Goal: Information Seeking & Learning: Learn about a topic

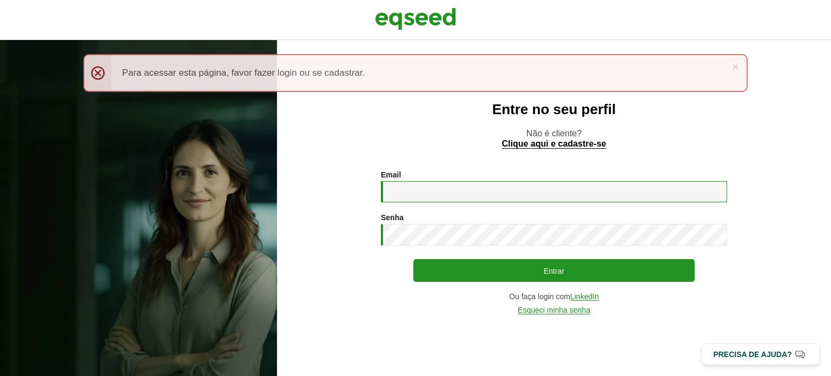
click at [491, 190] on input "Email *" at bounding box center [554, 191] width 346 height 21
type input "**********"
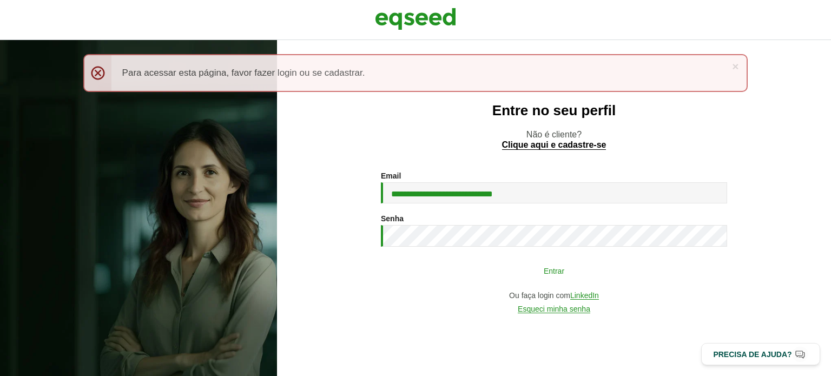
click at [510, 267] on button "Entrar" at bounding box center [553, 270] width 281 height 21
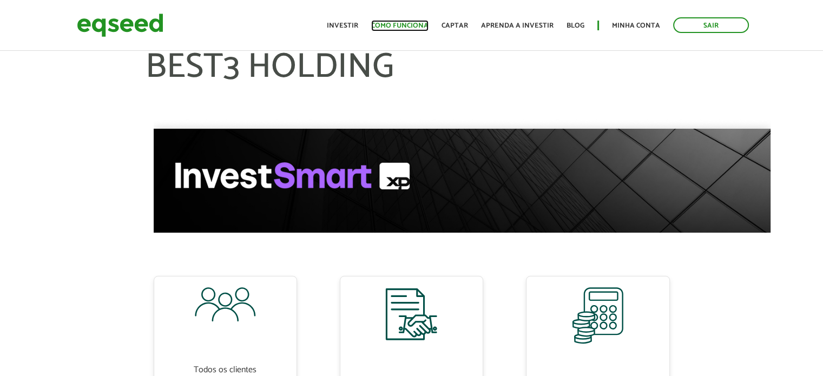
click at [408, 22] on link "Como funciona" at bounding box center [399, 25] width 57 height 7
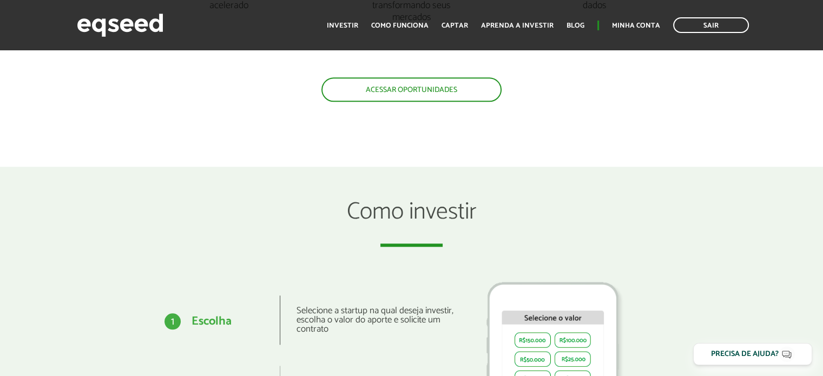
scroll to position [1154, 0]
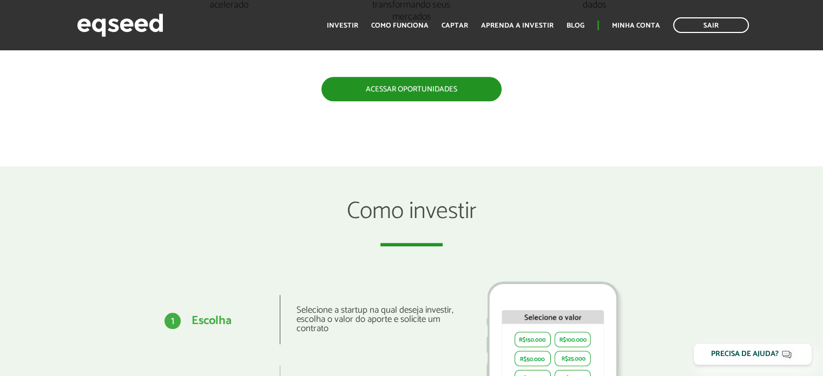
click at [400, 89] on link "Acessar oportunidades" at bounding box center [411, 89] width 180 height 24
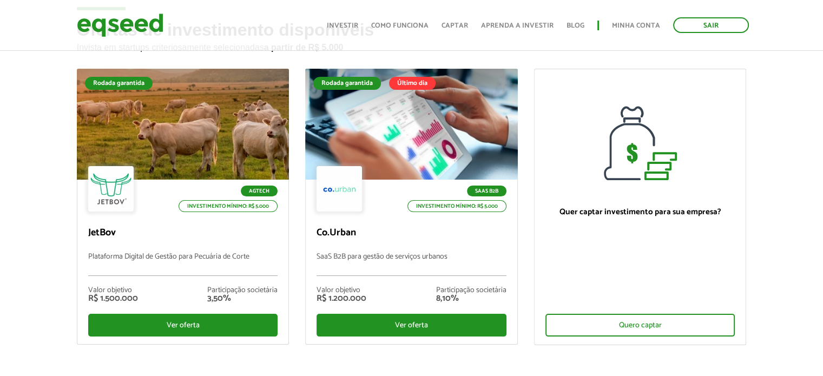
scroll to position [69, 0]
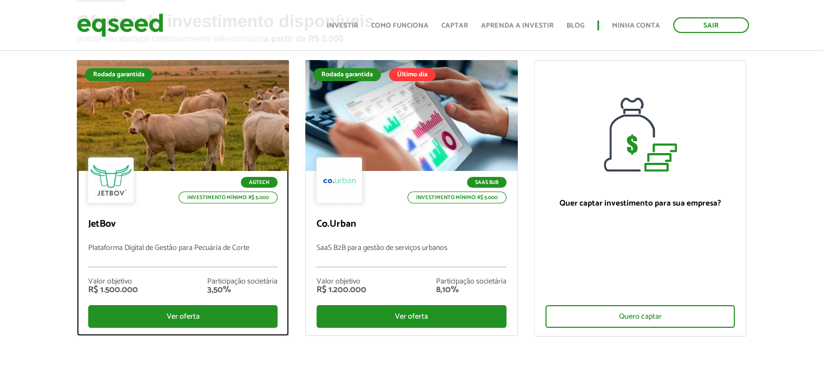
click at [141, 196] on div "Agtech Investimento mínimo: R$ 5.000" at bounding box center [183, 181] width 190 height 48
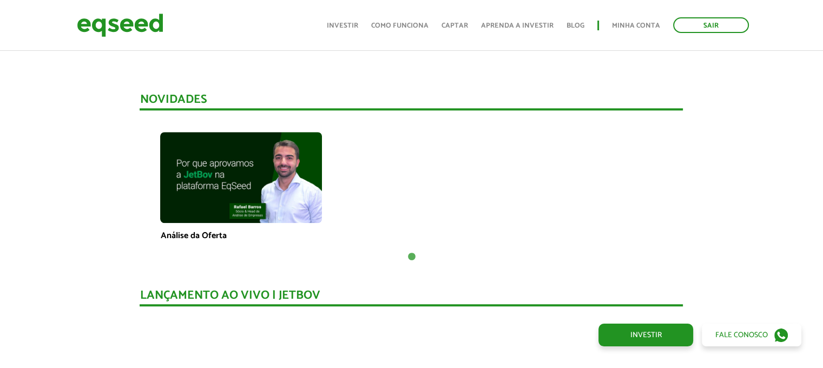
scroll to position [718, 0]
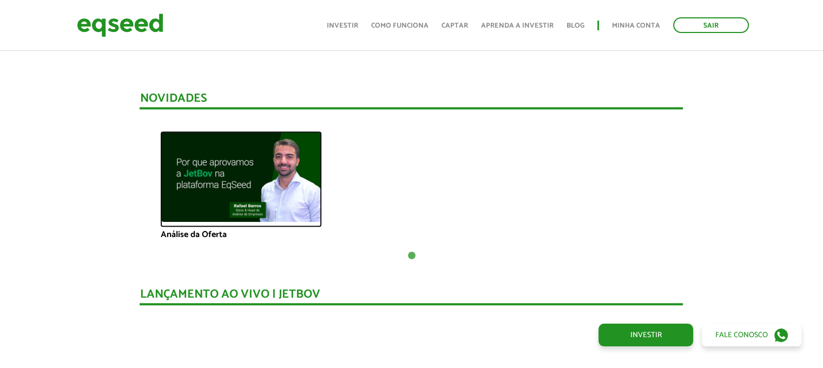
click at [225, 161] on img at bounding box center [241, 176] width 162 height 91
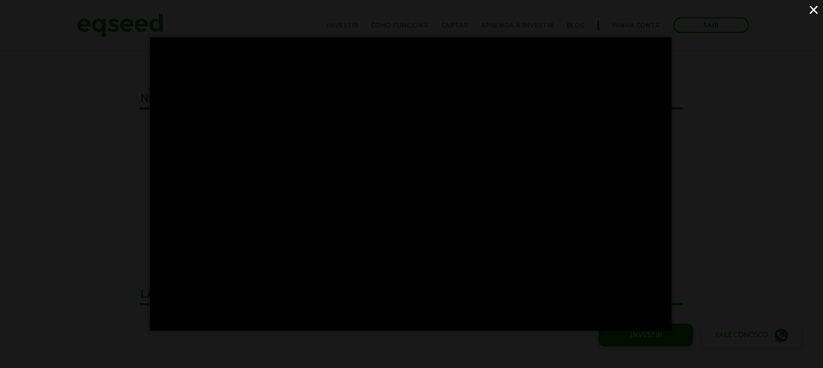
click at [810, 12] on button "×" at bounding box center [813, 9] width 19 height 19
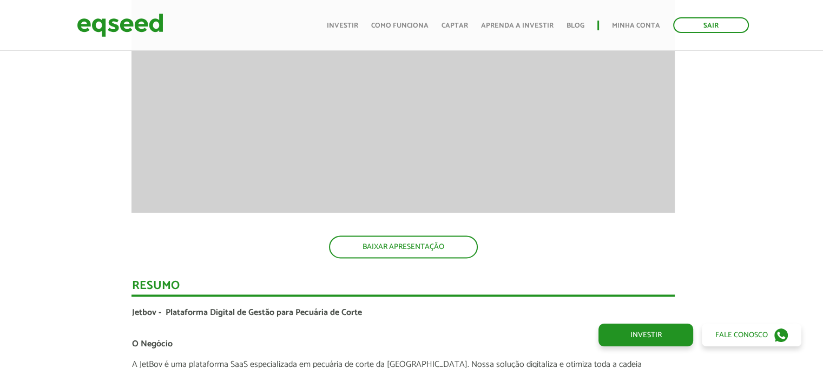
scroll to position [1560, 8]
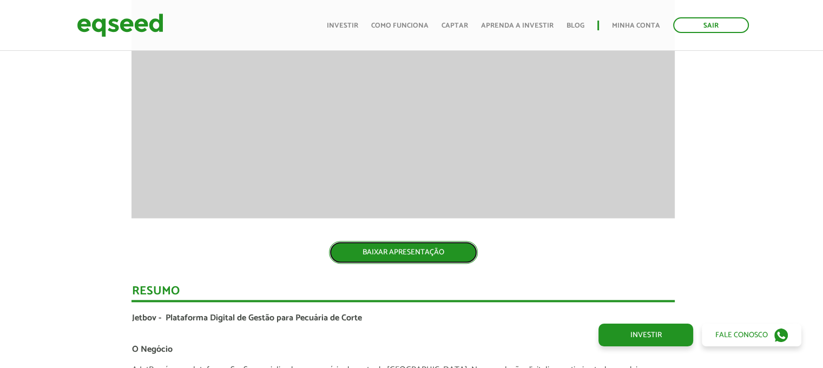
click at [405, 248] on link "BAIXAR APRESENTAÇÃO" at bounding box center [403, 252] width 149 height 23
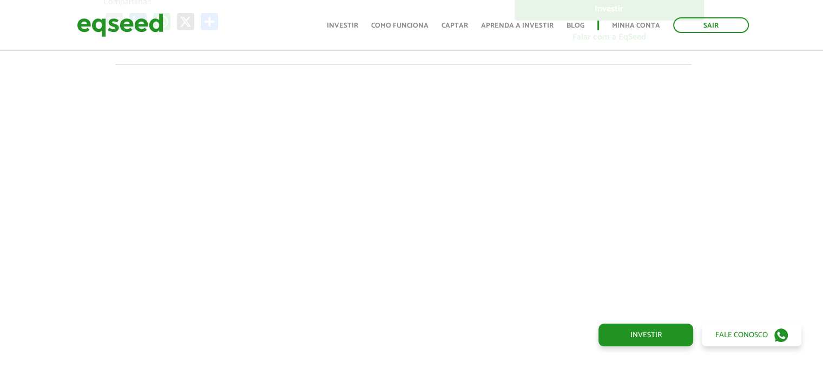
scroll to position [0, 8]
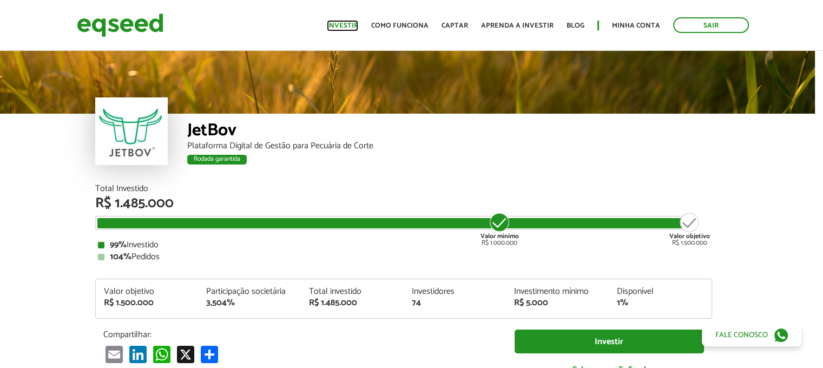
click at [355, 22] on link "Investir" at bounding box center [342, 25] width 31 height 7
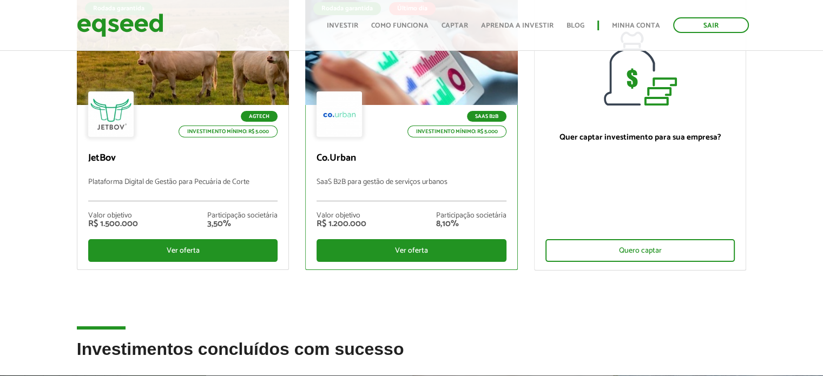
scroll to position [75, 0]
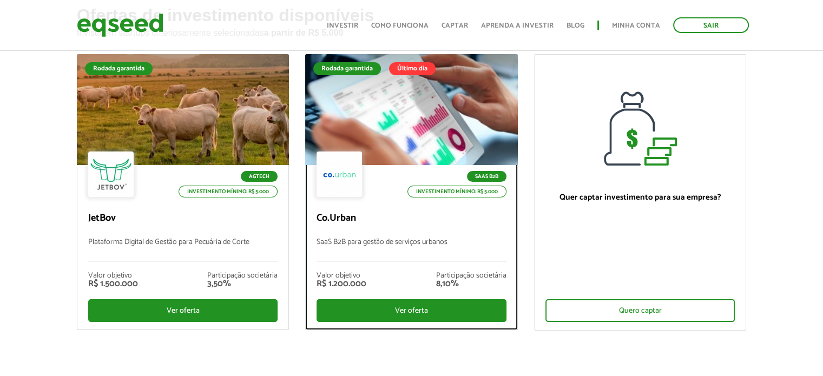
click at [420, 213] on p "Co.Urban" at bounding box center [412, 219] width 190 height 12
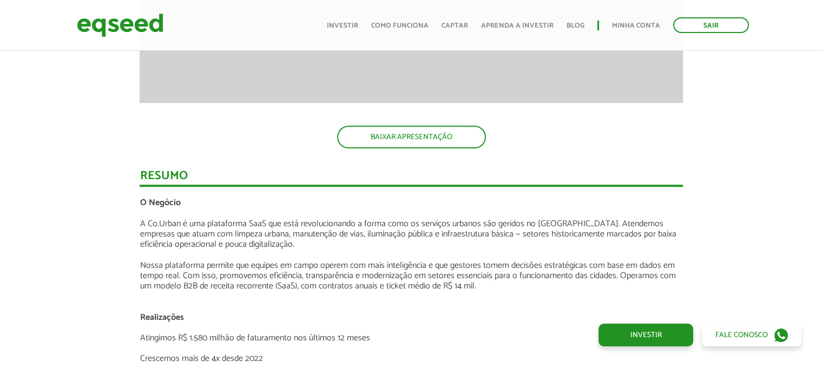
scroll to position [1304, 0]
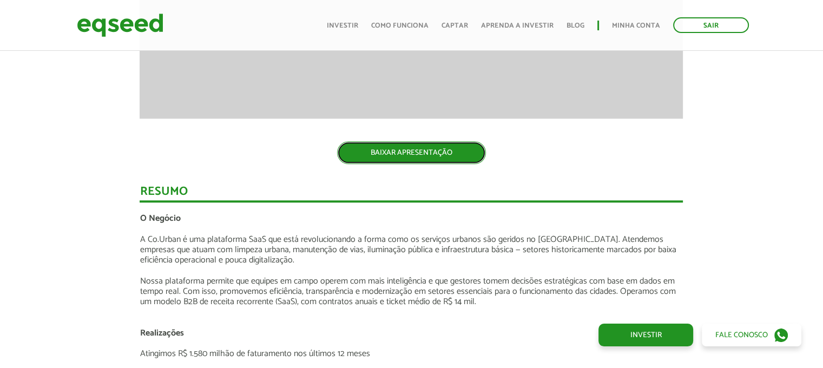
click at [401, 148] on link "BAIXAR APRESENTAÇÃO" at bounding box center [411, 152] width 149 height 23
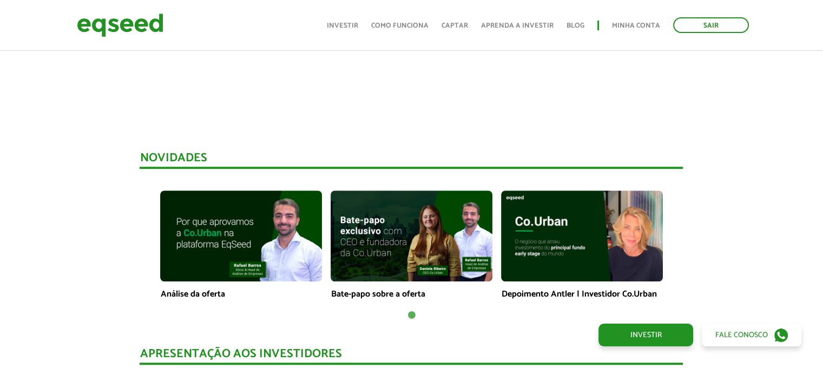
scroll to position [653, 0]
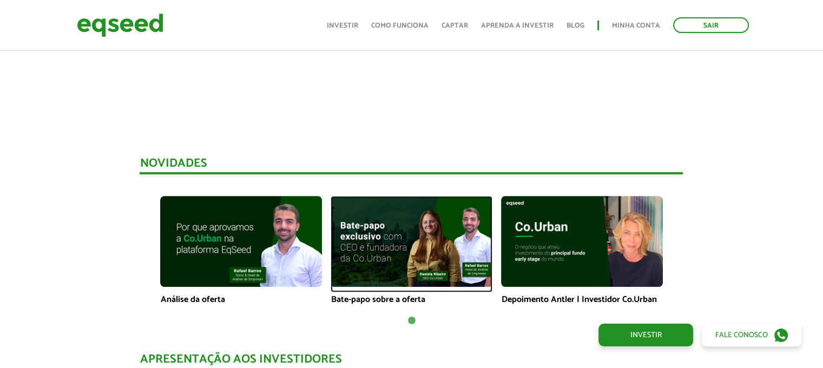
click at [383, 241] on img at bounding box center [412, 241] width 162 height 91
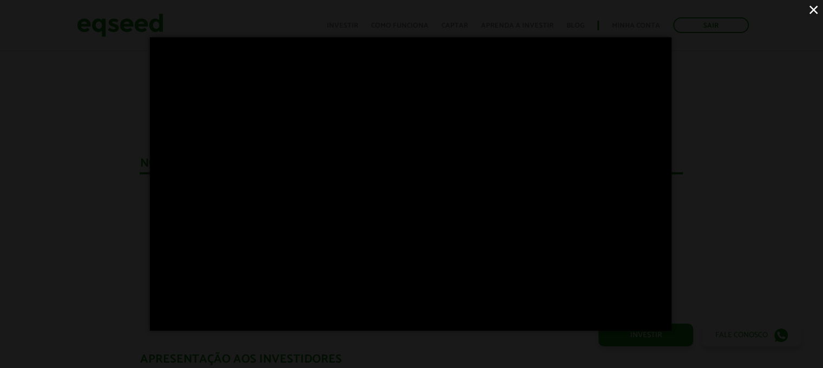
click at [816, 9] on button "×" at bounding box center [813, 9] width 19 height 19
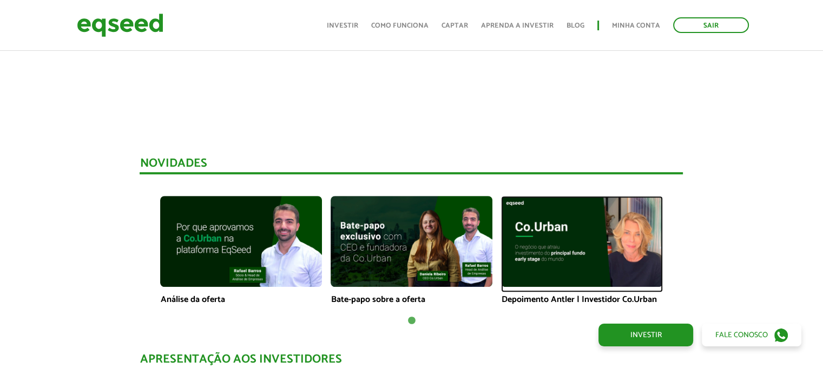
click at [533, 233] on img at bounding box center [582, 241] width 162 height 91
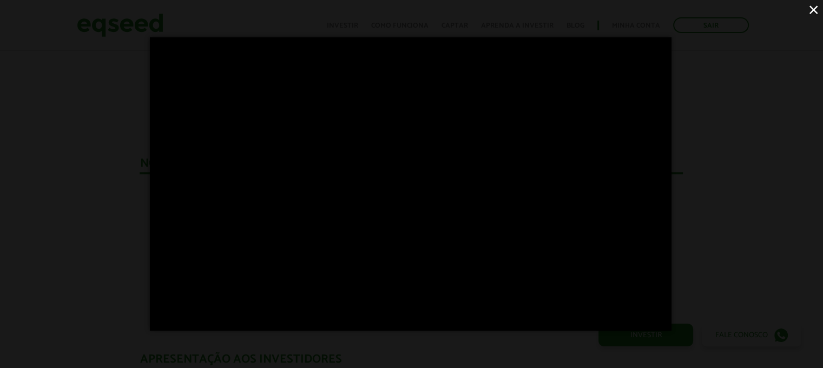
click at [812, 8] on button "×" at bounding box center [813, 9] width 19 height 19
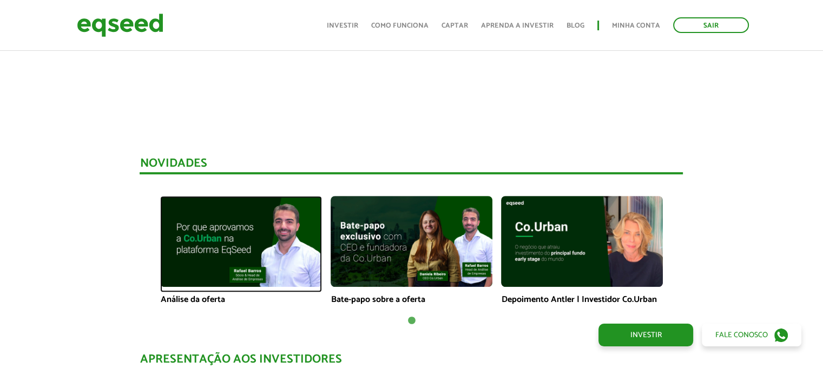
click at [225, 243] on img at bounding box center [241, 241] width 162 height 91
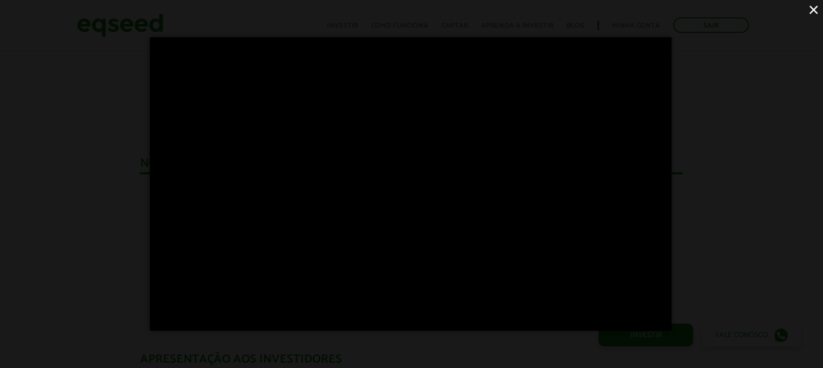
click at [817, 5] on button "×" at bounding box center [813, 9] width 19 height 19
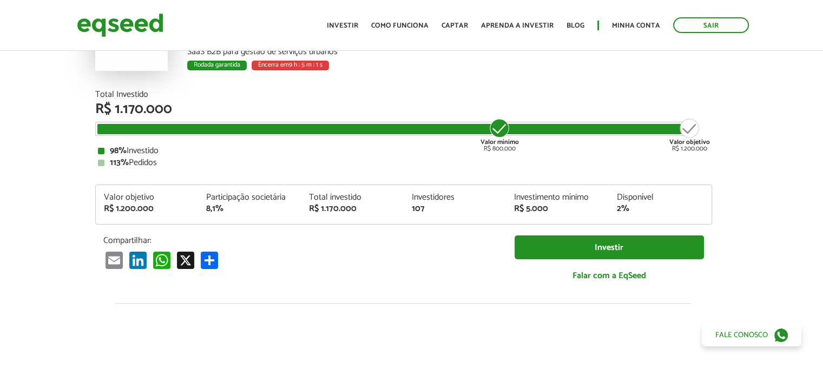
scroll to position [0, 8]
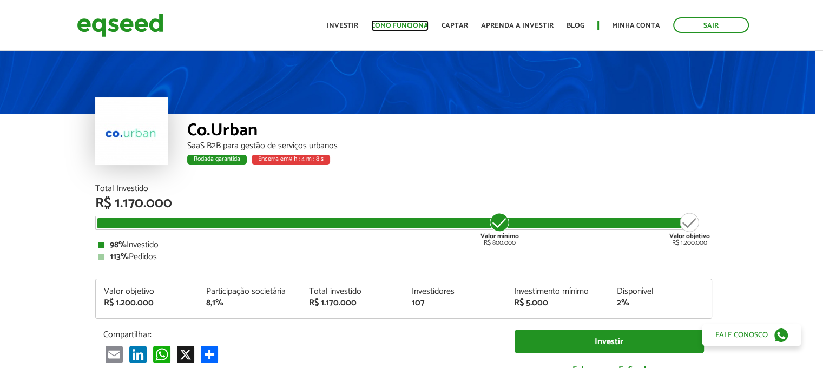
click at [416, 22] on link "Como funciona" at bounding box center [399, 25] width 57 height 7
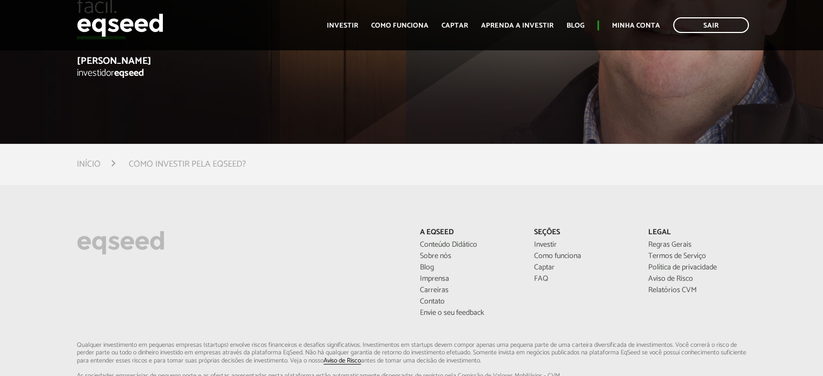
scroll to position [2678, 0]
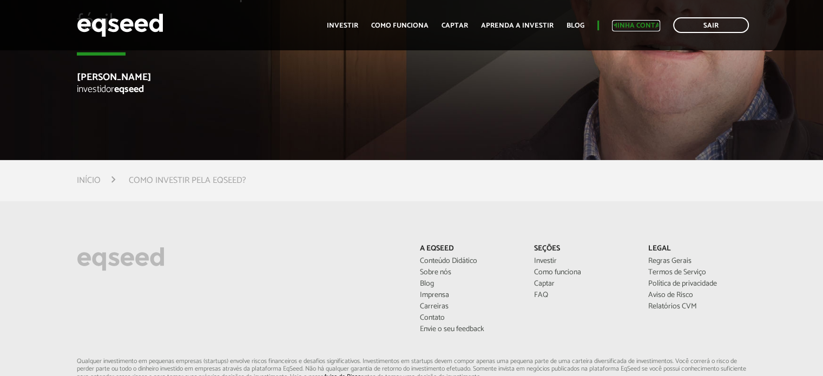
click at [632, 22] on link "Minha conta" at bounding box center [636, 25] width 48 height 7
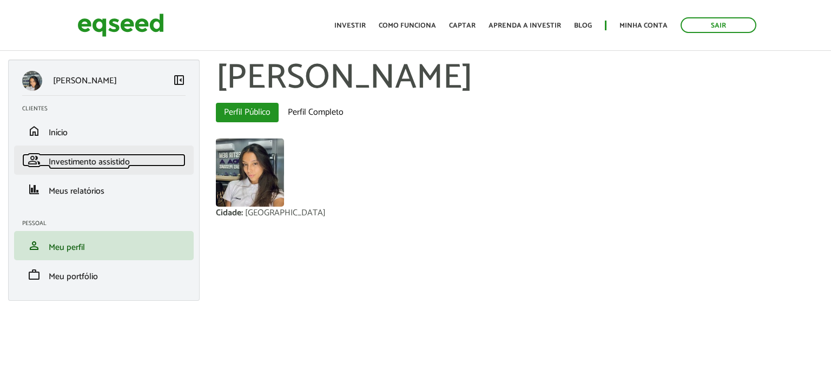
click at [96, 162] on span "Investimento assistido" at bounding box center [89, 162] width 81 height 15
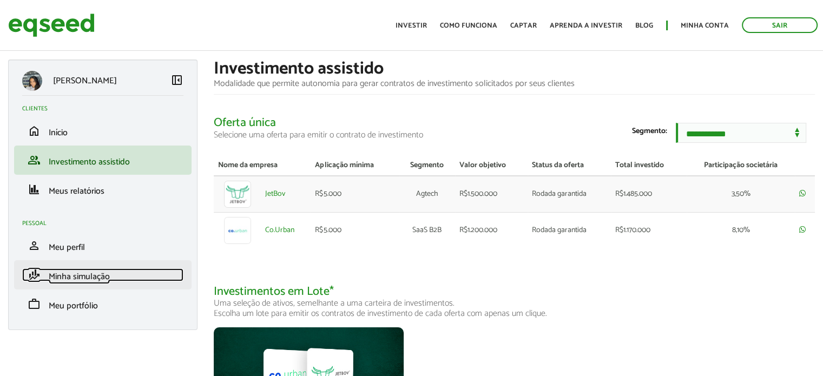
click at [111, 272] on link "finance_mode Minha simulação" at bounding box center [102, 274] width 161 height 13
